Goal: Transaction & Acquisition: Purchase product/service

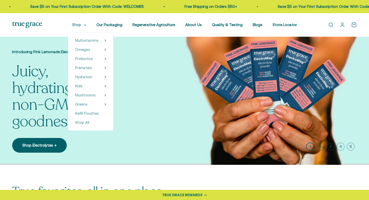
click at [83, 26] on summary "Shop" at bounding box center [79, 25] width 14 height 6
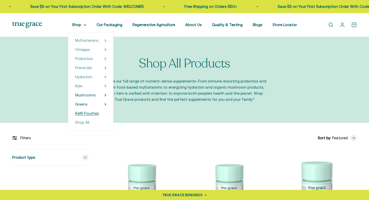
click at [86, 113] on span "Refill Pouches" at bounding box center [87, 113] width 24 height 4
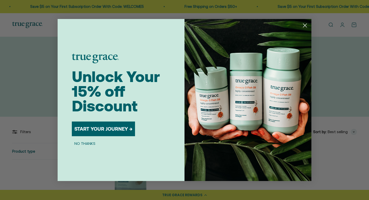
click at [306, 27] on circle "Close dialog" at bounding box center [305, 25] width 8 height 8
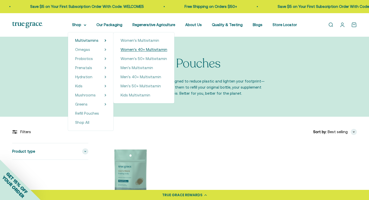
click at [129, 51] on span "Women's 40+ Multivitamin" at bounding box center [144, 49] width 47 height 4
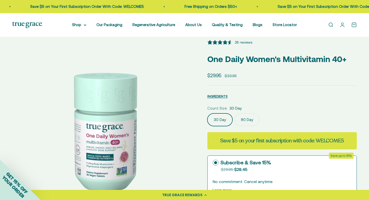
select select "3"
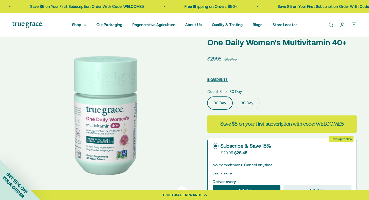
scroll to position [33, 0]
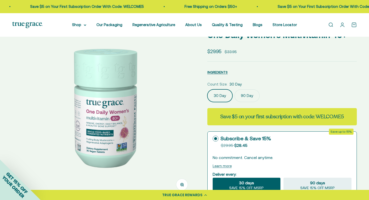
click at [256, 101] on label "90 Day" at bounding box center [246, 96] width 25 height 13
click at [207, 90] on input "90 Day" at bounding box center [207, 89] width 0 height 0
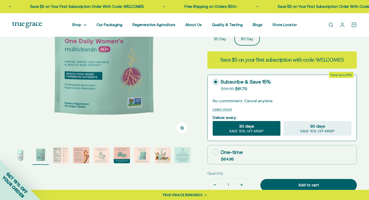
scroll to position [93, 0]
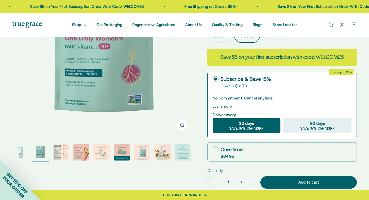
click at [244, 152] on label "One-time $64.95" at bounding box center [282, 152] width 149 height 19
click at [213, 150] on input "One-time $64.95" at bounding box center [212, 149] width 0 height 0
radio input "true"
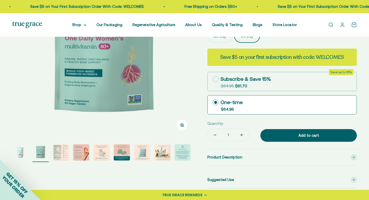
click at [291, 141] on div "Quantity: 1 Add to cart" at bounding box center [282, 132] width 150 height 22
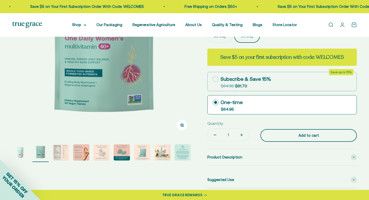
click at [291, 135] on div "Add to cart" at bounding box center [309, 136] width 76 height 6
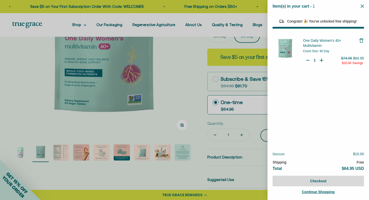
select select "46108681896150"
select select "40055698129088"
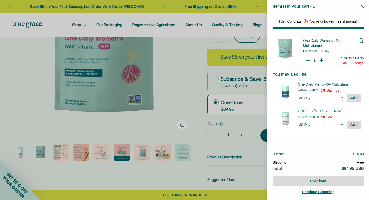
click at [363, 8] on button "Close" at bounding box center [362, 6] width 3 height 5
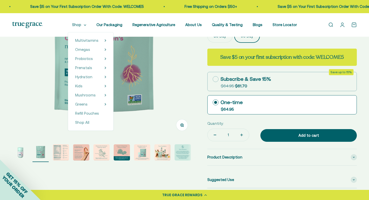
click at [81, 25] on summary "Shop" at bounding box center [79, 25] width 14 height 6
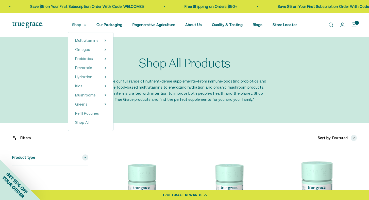
click at [81, 26] on summary "Shop" at bounding box center [79, 25] width 14 height 6
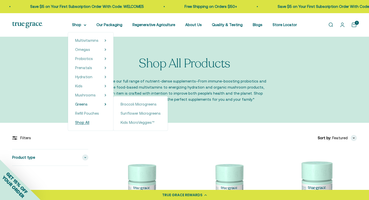
click at [85, 123] on span "Shop All" at bounding box center [82, 123] width 14 height 4
